Goal: Task Accomplishment & Management: Manage account settings

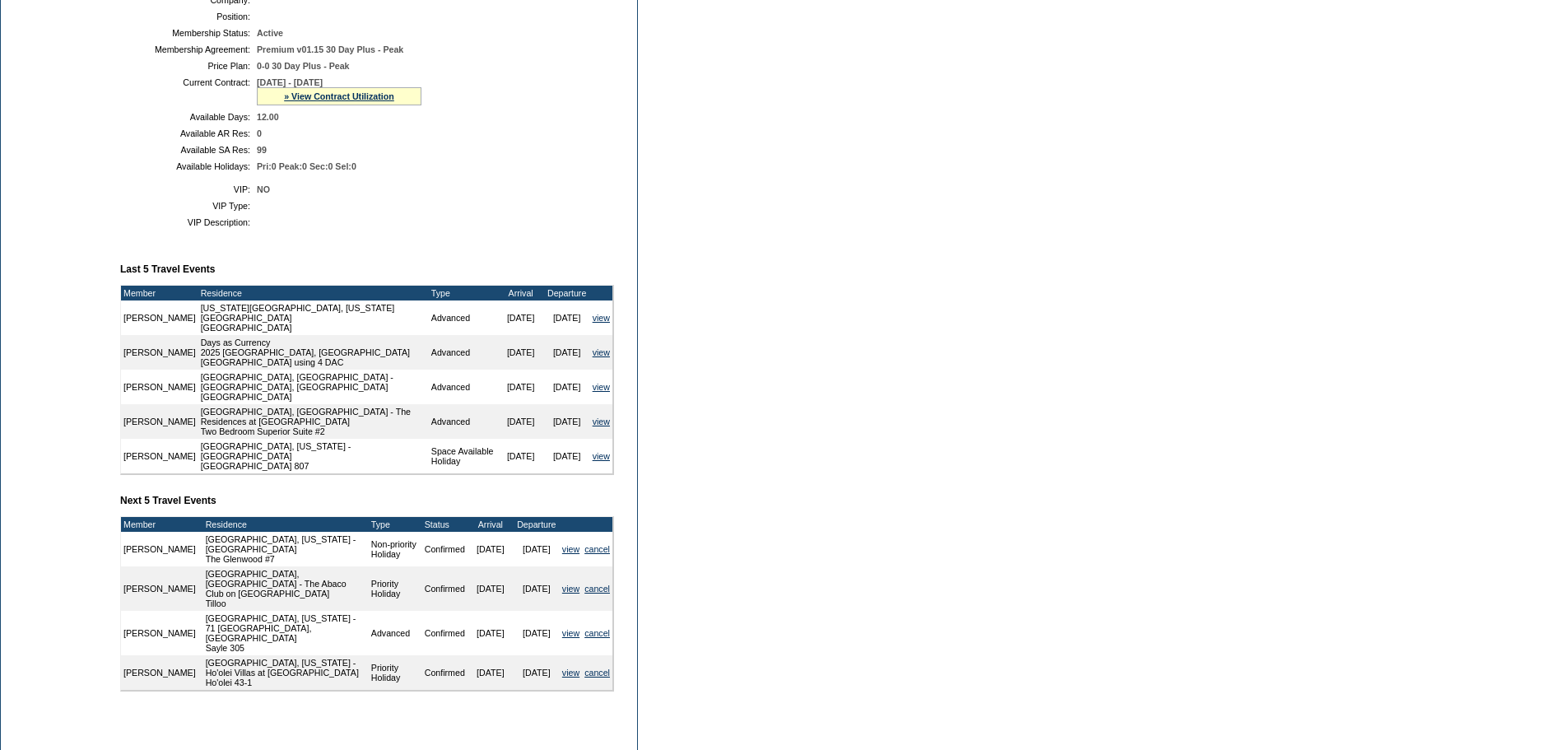
scroll to position [412, 0]
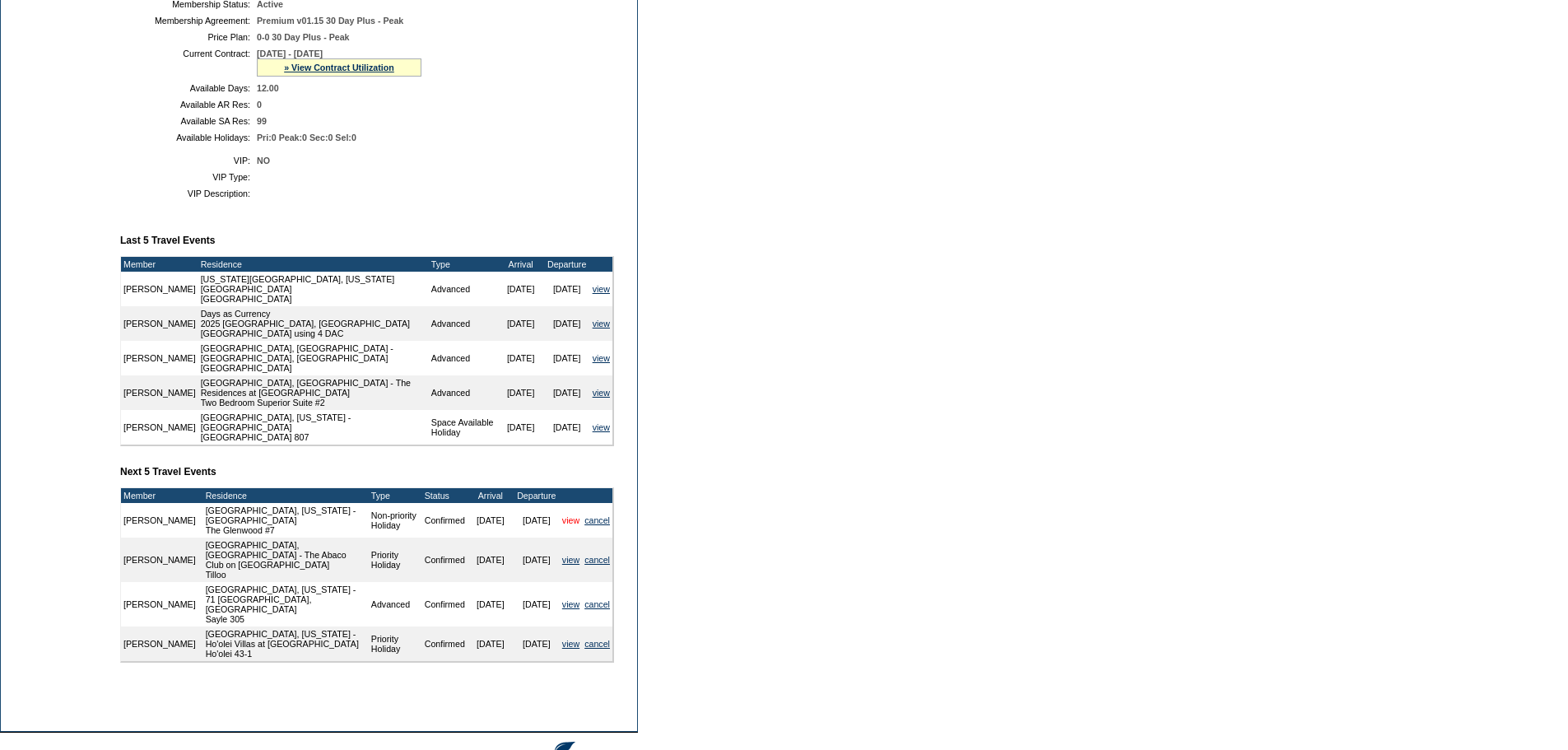
click at [567, 525] on link "view" at bounding box center [570, 520] width 17 height 10
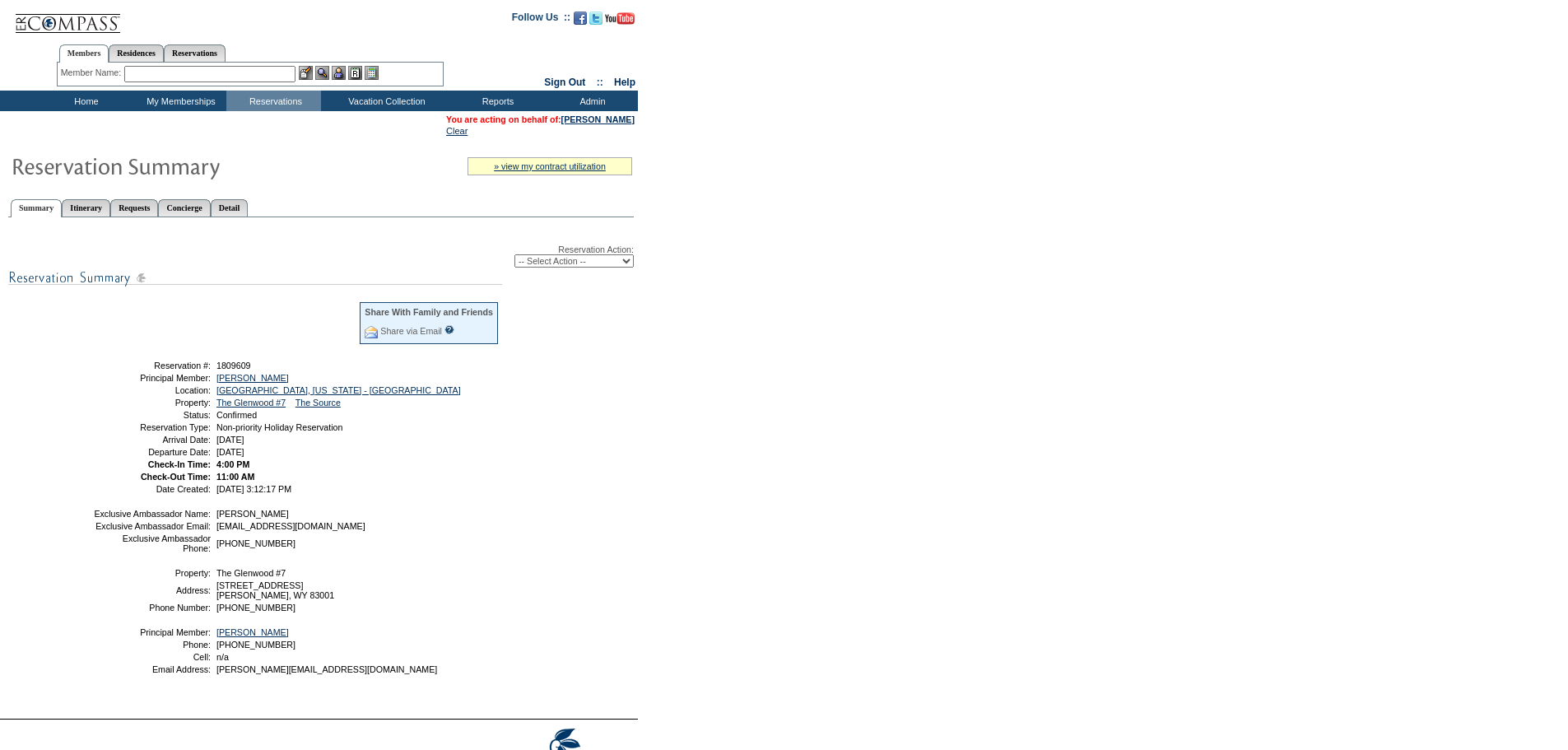
click at [625, 266] on select "-- Select Action -- Modify Reservation Dates Modify Reservation Cost Modify Occ…" at bounding box center [574, 261] width 119 height 13
select select "ChangeDates"
click at [515, 257] on select "-- Select Action -- Modify Reservation Dates Modify Reservation Cost Modify Occ…" at bounding box center [574, 261] width 119 height 13
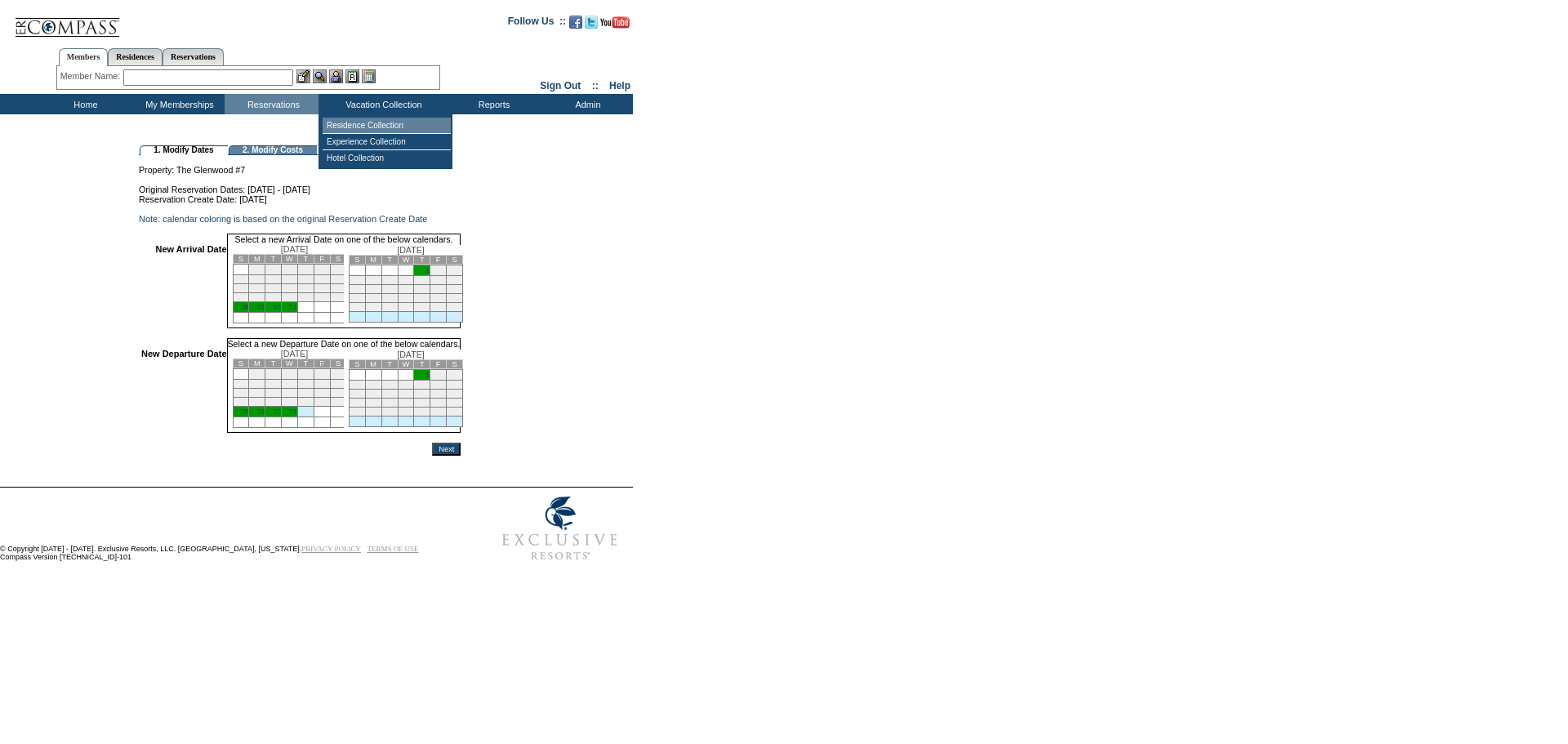
click at [390, 128] on td "Residence Collection" at bounding box center [387, 125] width 129 height 16
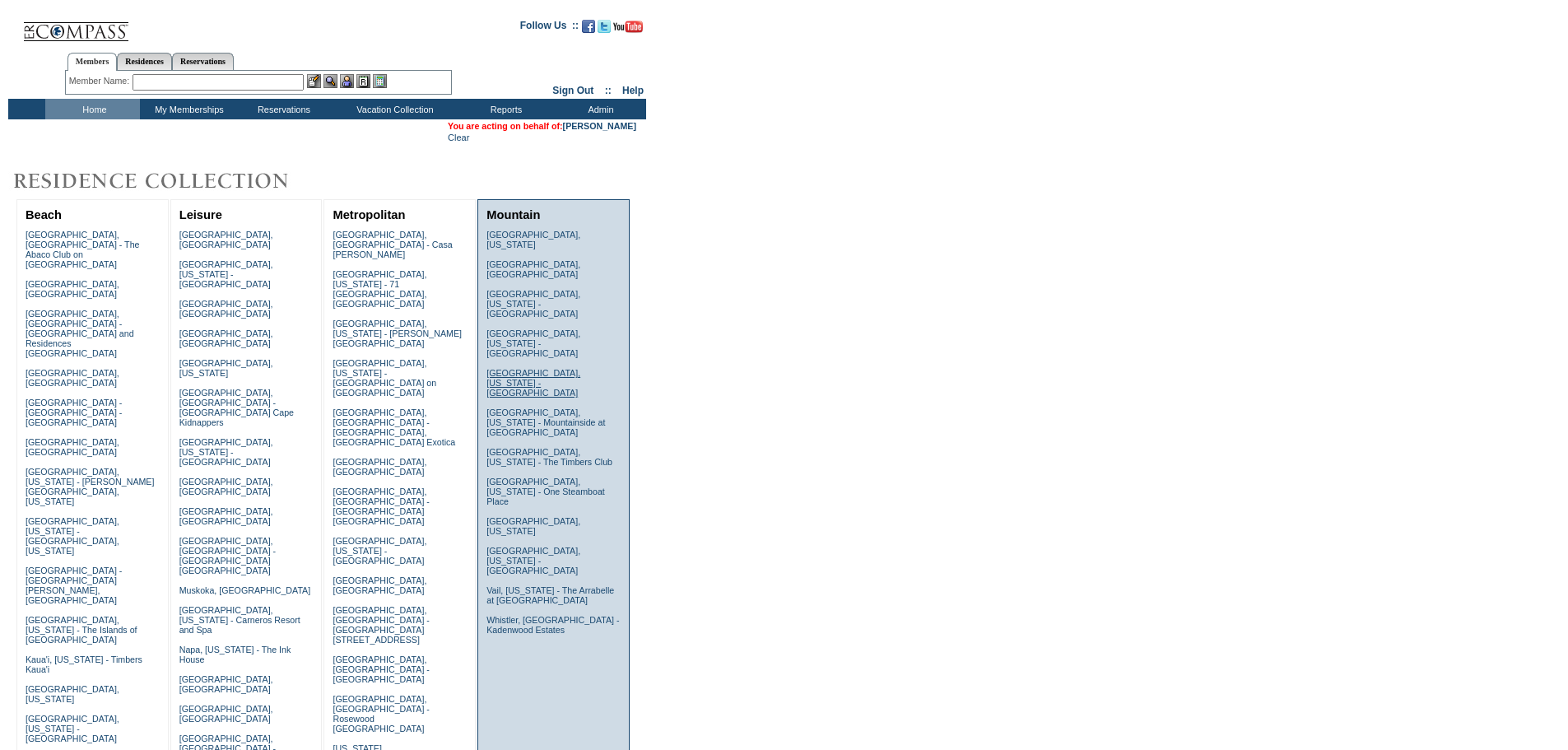
click at [510, 368] on link "Jackson, Wyoming - The Glenwood" at bounding box center [534, 382] width 94 height 30
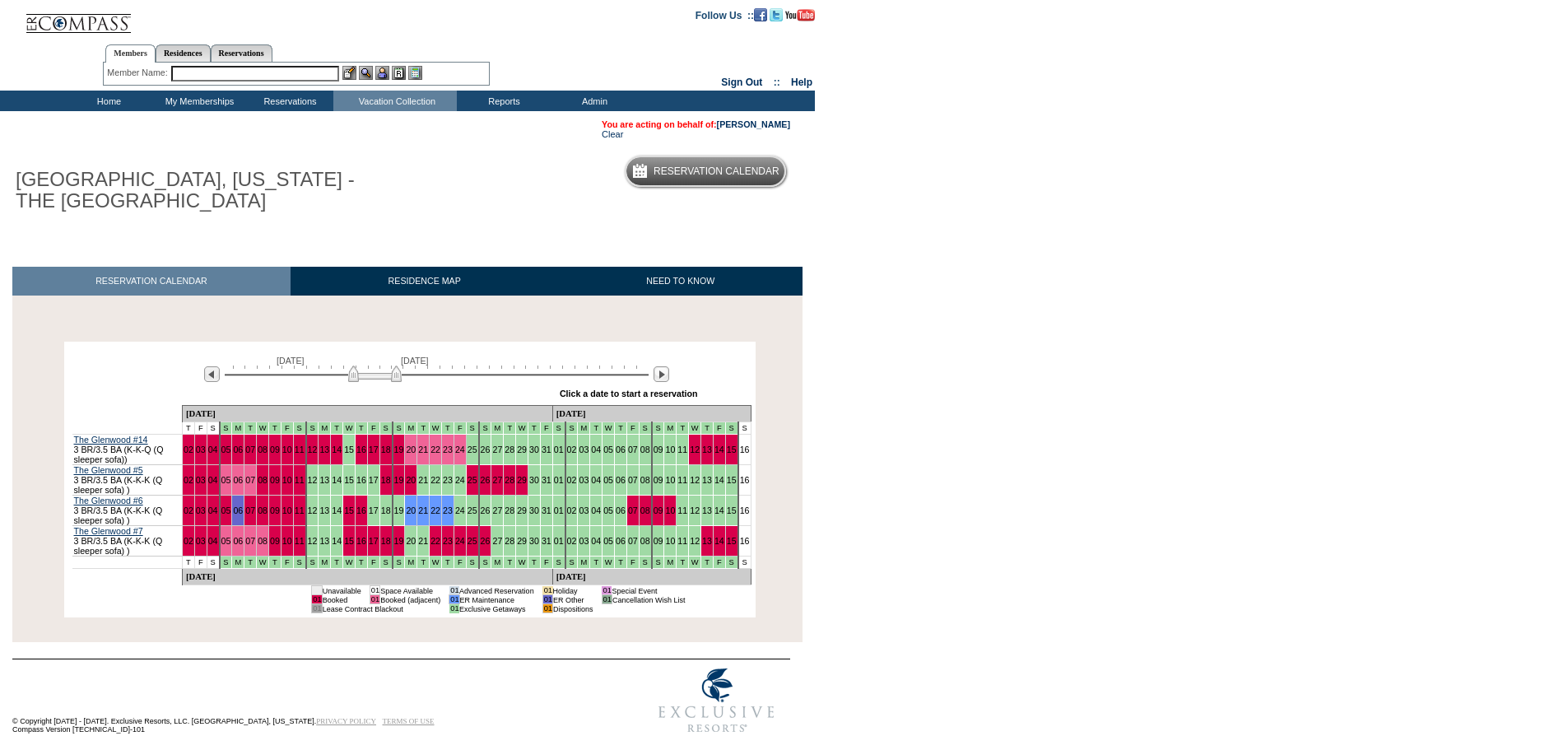
click at [661, 369] on div at bounding box center [662, 375] width 19 height 18
click at [661, 376] on img at bounding box center [661, 374] width 15 height 15
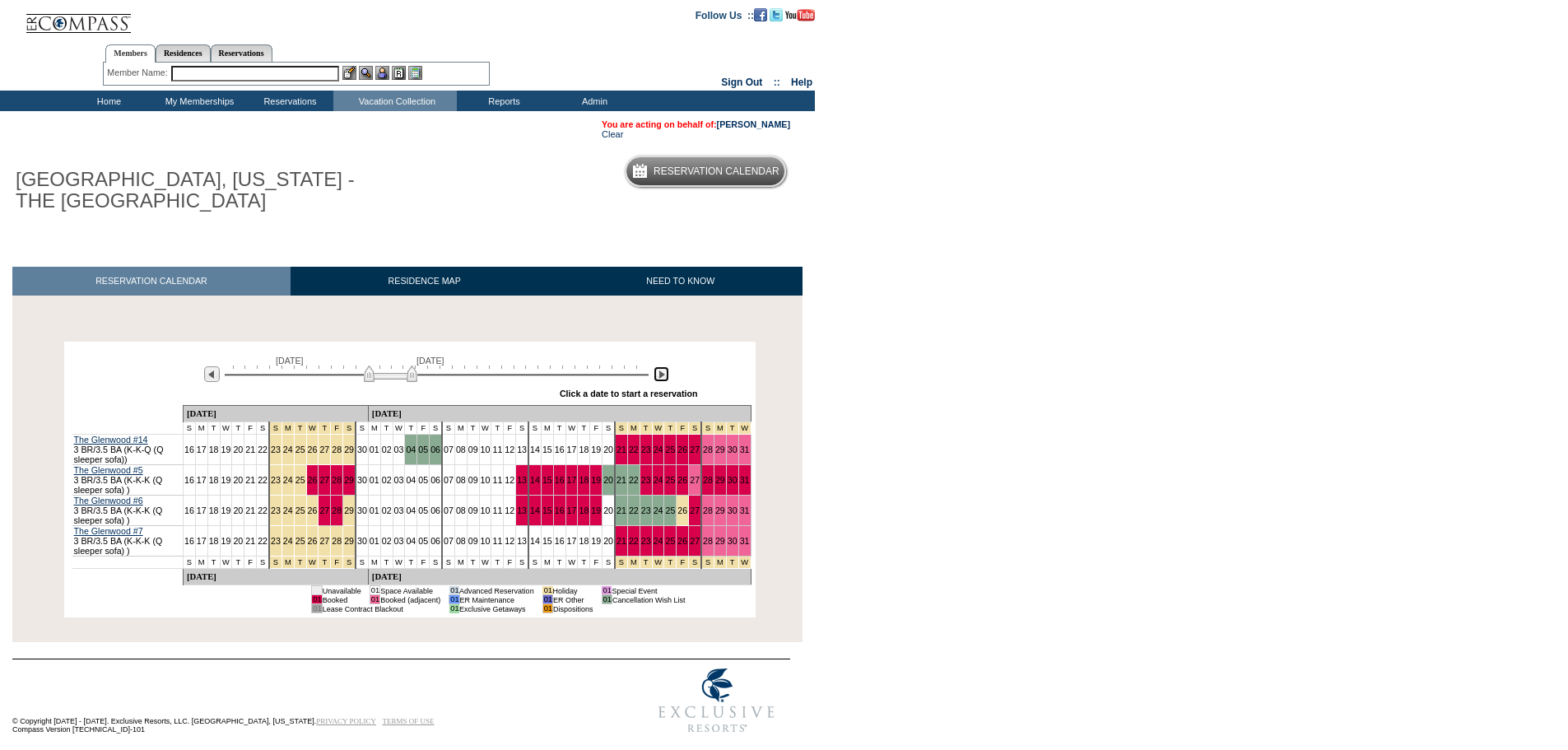
click at [661, 376] on img at bounding box center [661, 374] width 15 height 15
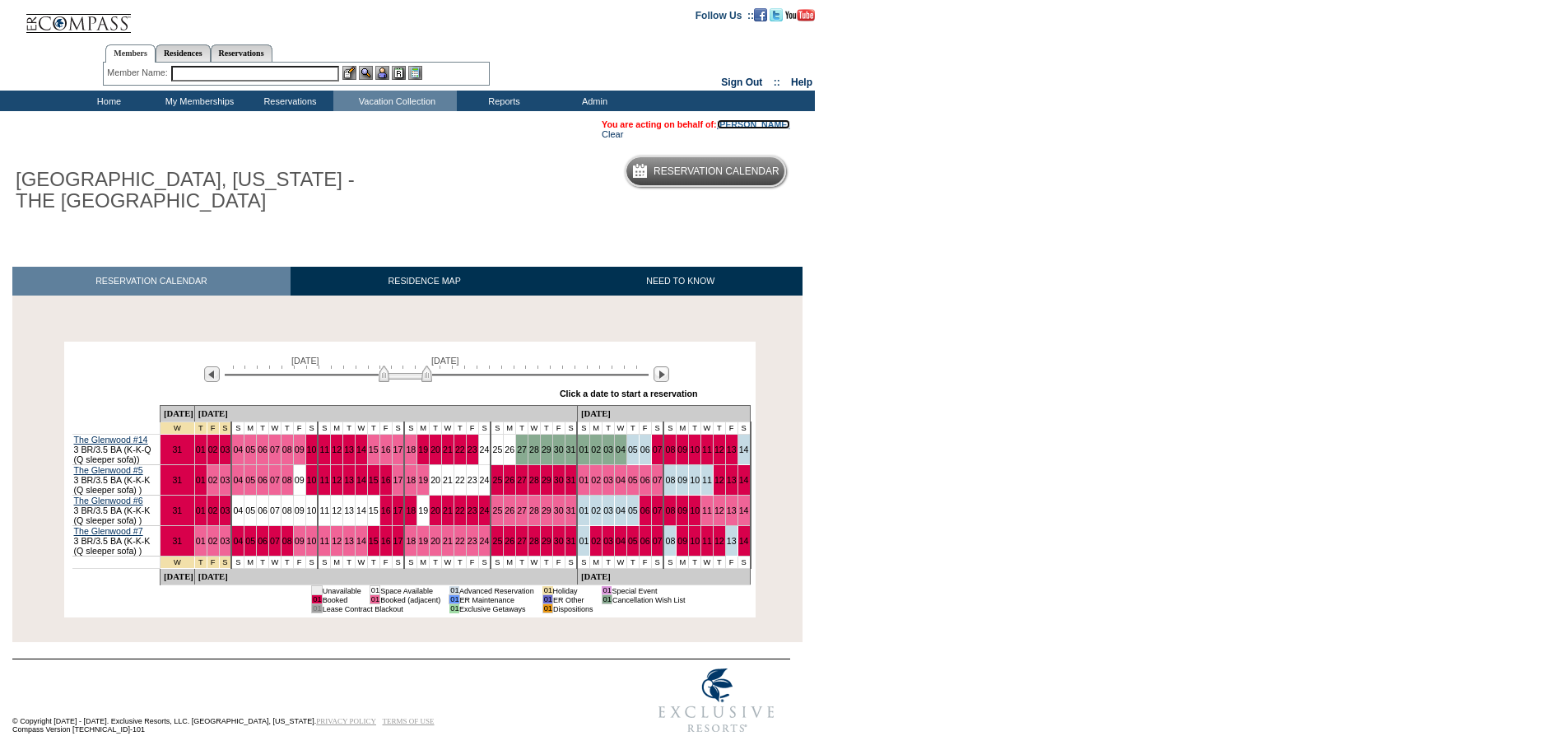
click at [747, 121] on link "[PERSON_NAME]" at bounding box center [753, 124] width 73 height 10
